Goal: Information Seeking & Learning: Learn about a topic

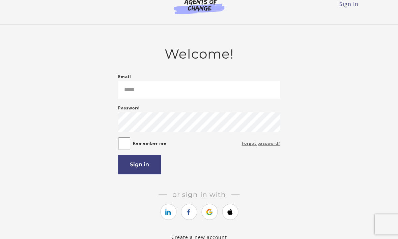
scroll to position [61, 0]
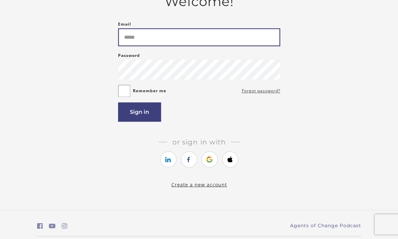
click at [186, 43] on input "Email" at bounding box center [199, 37] width 162 height 18
type input "**********"
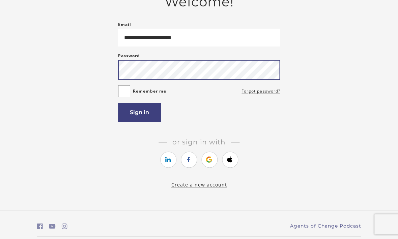
click at [139, 114] on button "Sign in" at bounding box center [139, 112] width 43 height 19
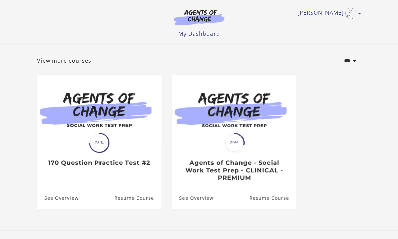
scroll to position [28, 0]
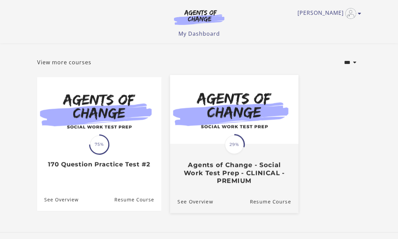
click at [253, 169] on h3 "Agents of Change - Social Work Test Prep - CLINICAL - PREMIUM" at bounding box center [233, 173] width 113 height 24
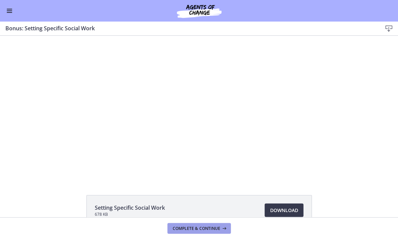
click at [215, 233] on button "Complete & continue" at bounding box center [198, 228] width 63 height 11
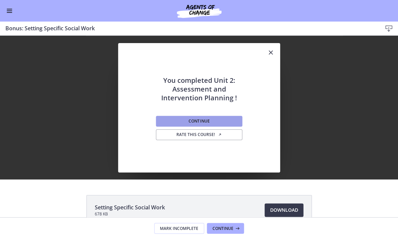
click at [234, 120] on button "Continue" at bounding box center [199, 121] width 86 height 11
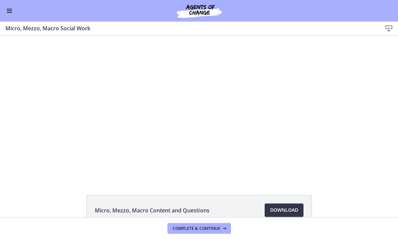
click at [299, 207] on link "Download Opens in a new window" at bounding box center [283, 210] width 39 height 13
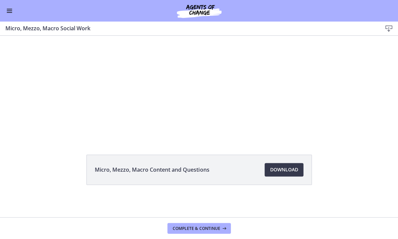
scroll to position [40, 0]
click at [205, 232] on button "Complete & continue" at bounding box center [198, 228] width 63 height 11
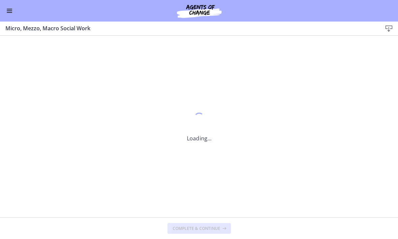
scroll to position [0, 0]
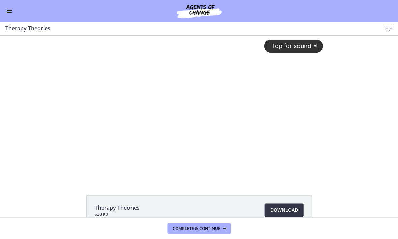
click at [288, 213] on span "Download Opens in a new window" at bounding box center [284, 210] width 28 height 8
